Goal: Find specific page/section: Find specific page/section

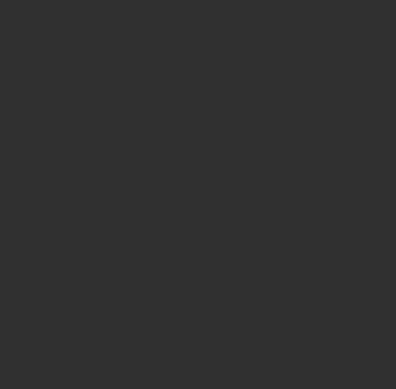
select select "10"
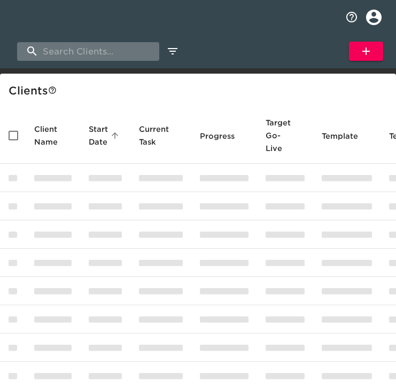
click at [58, 45] on input "search" at bounding box center [88, 51] width 142 height 19
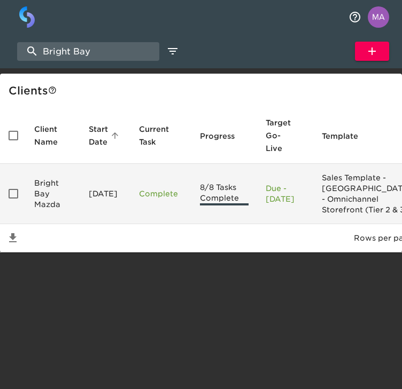
type input "Bright Bay"
click at [5, 201] on input "enhanced table" at bounding box center [13, 194] width 22 height 22
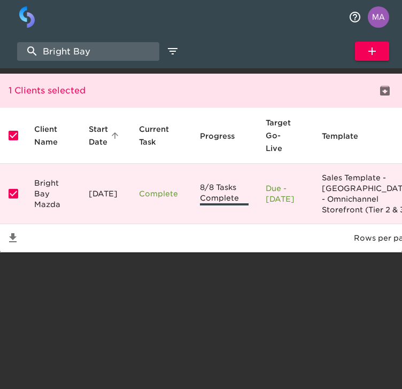
click at [7, 201] on input "enhanced table" at bounding box center [13, 194] width 22 height 22
checkbox input "false"
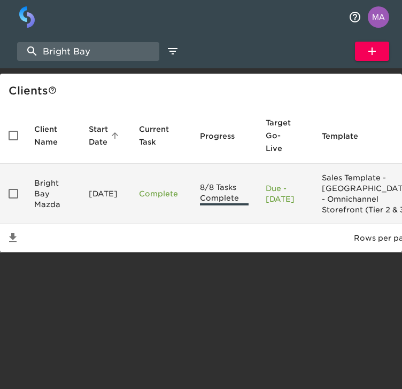
click at [46, 201] on td "Bright Bay Mazda" at bounding box center [53, 194] width 54 height 60
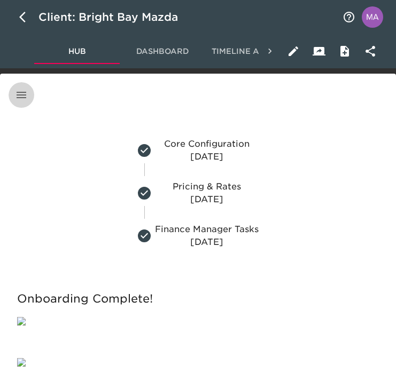
click at [18, 96] on icon "button" at bounding box center [21, 95] width 13 height 13
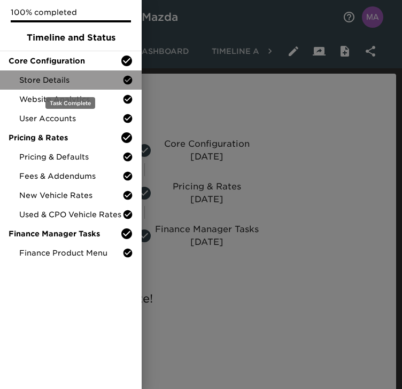
click at [41, 76] on span "Store Details" at bounding box center [70, 80] width 103 height 11
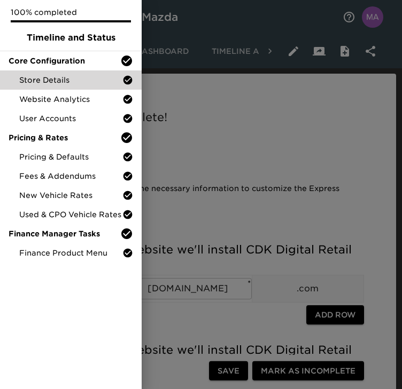
click at [259, 154] on div at bounding box center [201, 194] width 402 height 389
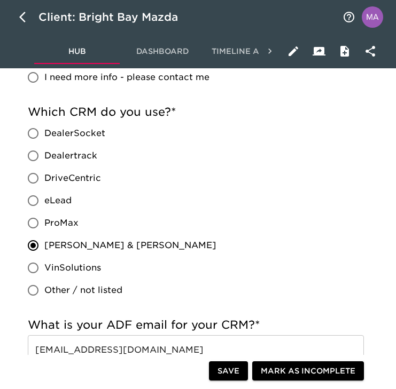
scroll to position [684, 0]
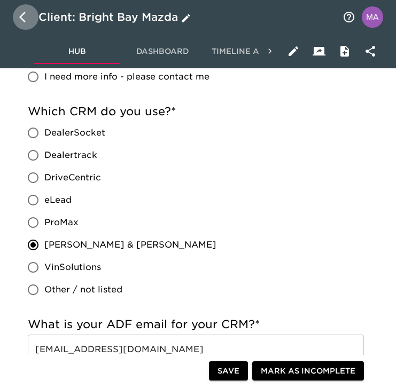
click at [23, 22] on icon "button" at bounding box center [25, 17] width 13 height 13
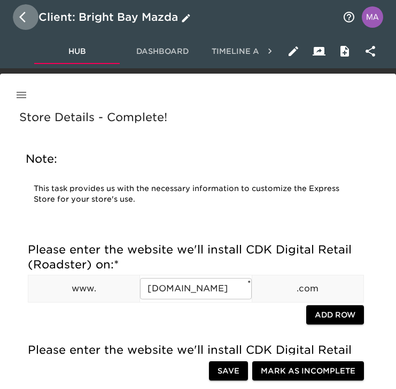
select select "10"
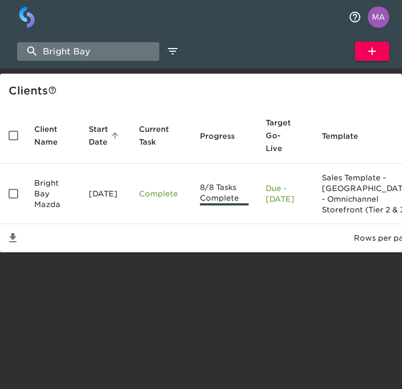
click at [80, 52] on input "Bright Bay" at bounding box center [88, 51] width 142 height 19
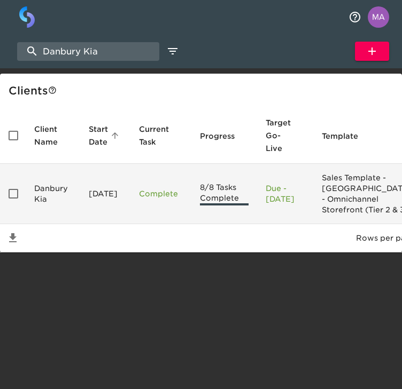
type input "Danbury Kia"
click at [60, 195] on td "Danbury Kia" at bounding box center [53, 194] width 54 height 60
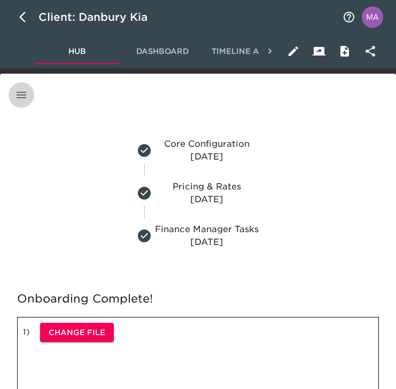
click at [27, 95] on icon "button" at bounding box center [21, 95] width 13 height 13
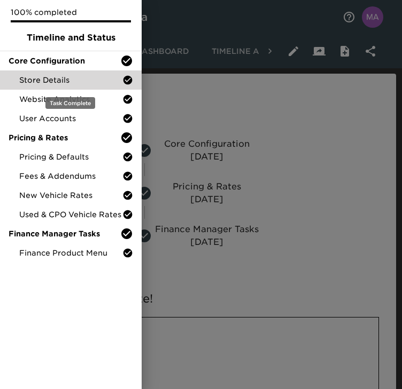
click at [77, 76] on span "Store Details" at bounding box center [70, 80] width 103 height 11
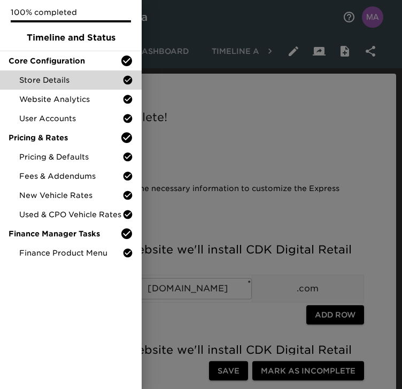
click at [214, 122] on div at bounding box center [201, 194] width 402 height 389
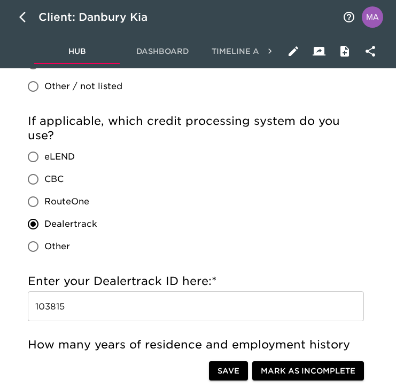
scroll to position [1225, 0]
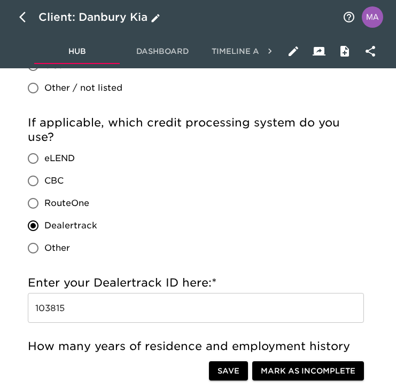
click at [25, 25] on button "button" at bounding box center [26, 17] width 26 height 26
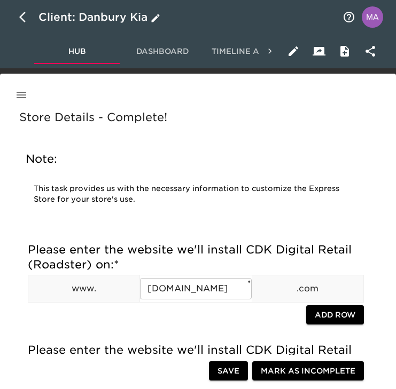
select select "10"
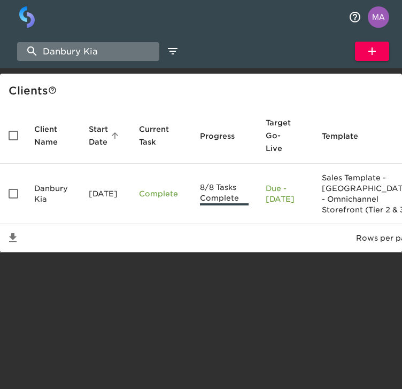
click at [111, 57] on input "Danbury Kia" at bounding box center [88, 51] width 142 height 19
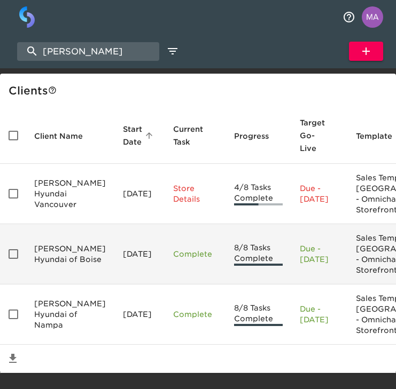
type input "[PERSON_NAME]"
click at [54, 285] on td "[PERSON_NAME] Hyundai of Boise" at bounding box center [70, 254] width 89 height 60
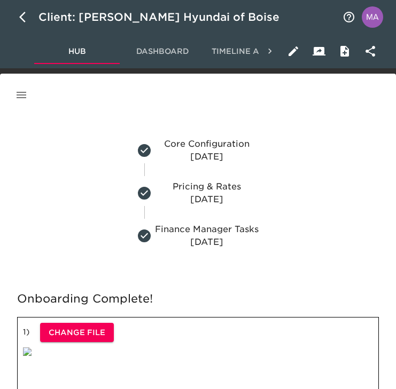
click at [20, 93] on icon "button" at bounding box center [21, 95] width 13 height 13
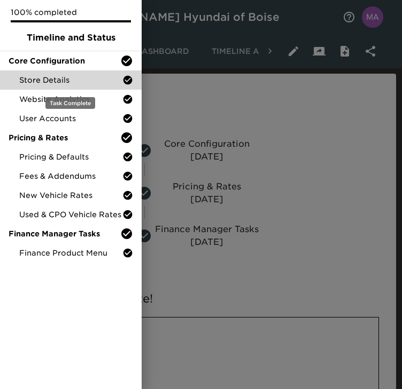
click at [48, 80] on span "Store Details" at bounding box center [70, 80] width 103 height 11
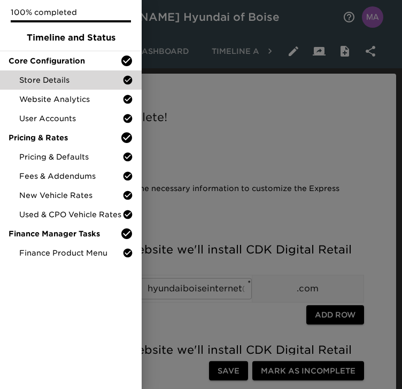
click at [208, 68] on div at bounding box center [201, 194] width 402 height 389
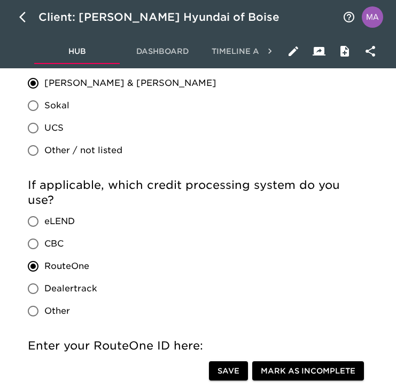
scroll to position [1223, 0]
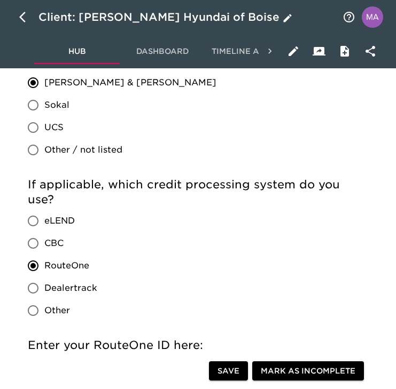
click at [26, 18] on icon "button" at bounding box center [25, 17] width 13 height 13
select select "10"
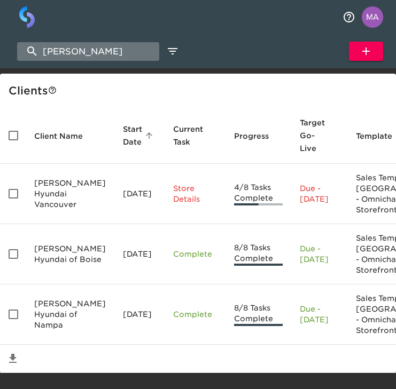
click at [110, 52] on input "[PERSON_NAME]" at bounding box center [88, 51] width 142 height 19
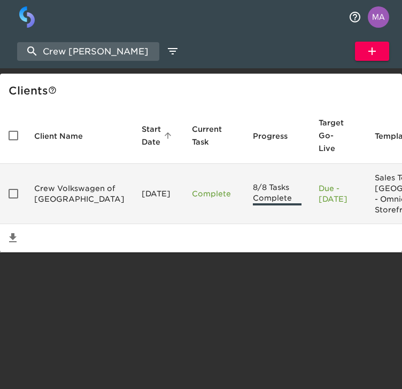
type input "Crew [PERSON_NAME]"
click at [87, 189] on td "Crew Volkswagen of [GEOGRAPHIC_DATA]" at bounding box center [79, 194] width 107 height 60
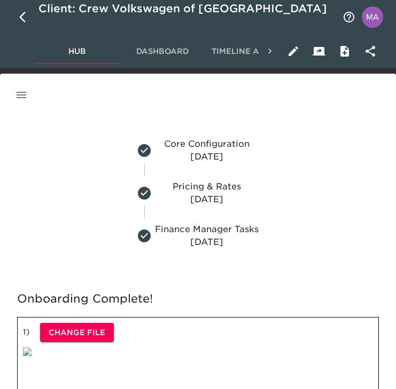
click at [21, 97] on icon "button" at bounding box center [21, 95] width 13 height 13
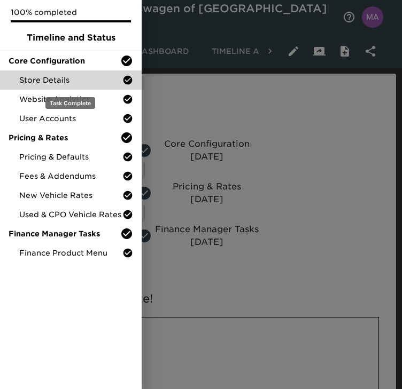
click at [56, 82] on span "Store Details" at bounding box center [70, 80] width 103 height 11
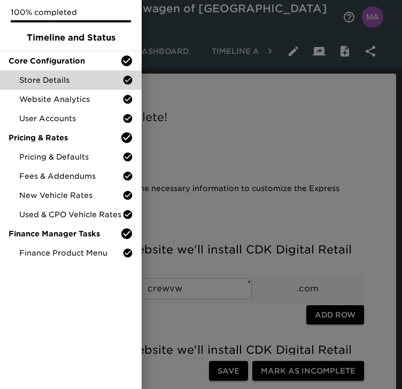
click at [238, 167] on div at bounding box center [201, 194] width 402 height 389
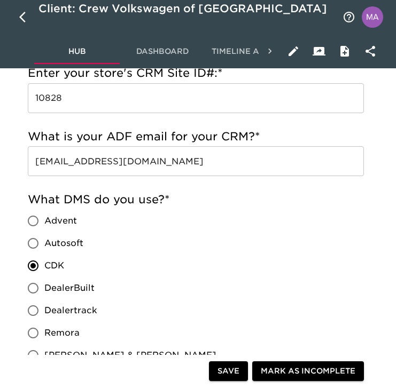
scroll to position [1015, 0]
